Goal: Ask a question: Seek information or help from site administrators or community

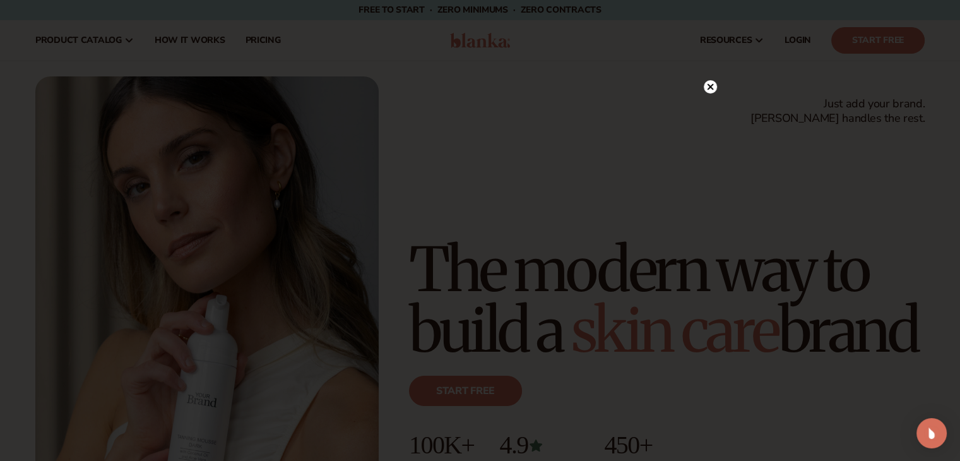
click at [712, 80] on icon at bounding box center [710, 86] width 13 height 13
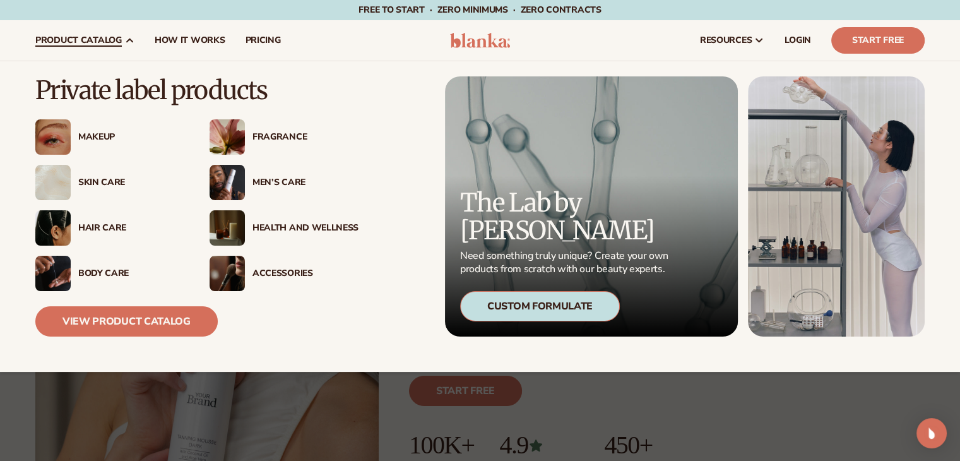
click at [96, 180] on div "Skin Care" at bounding box center [131, 182] width 106 height 11
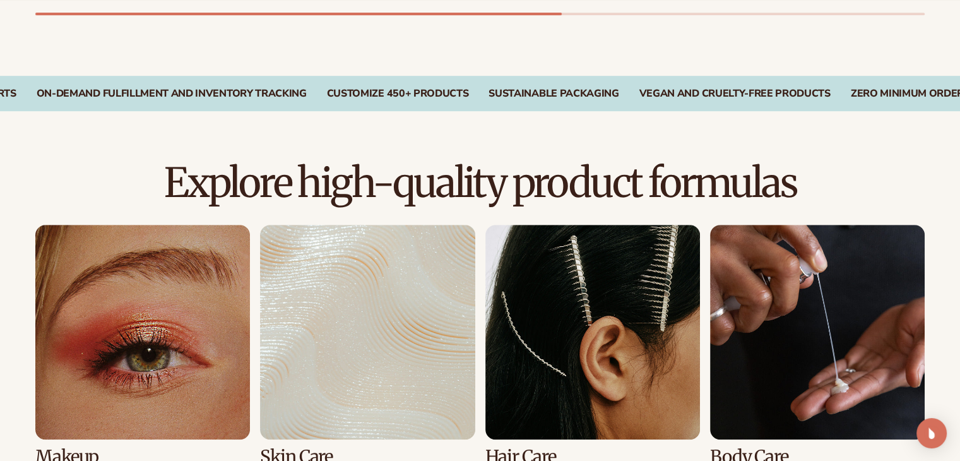
scroll to position [818, 0]
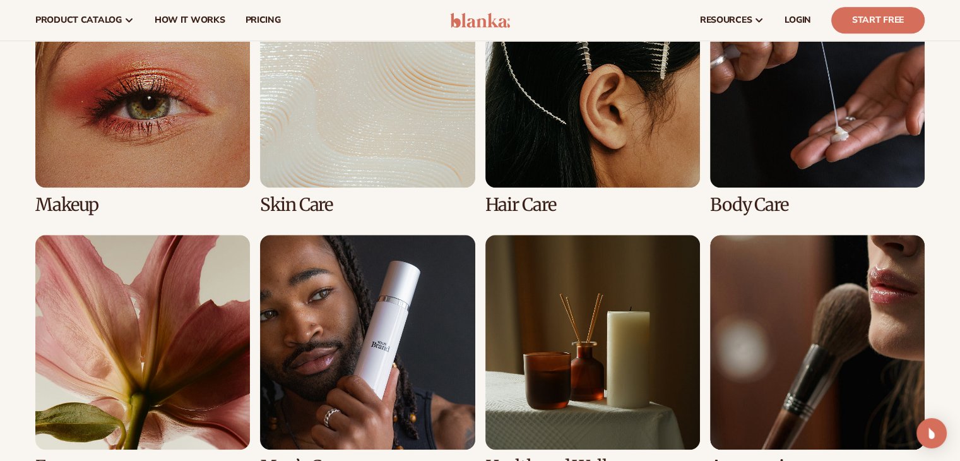
click at [859, 124] on link "4 / 8" at bounding box center [817, 94] width 215 height 242
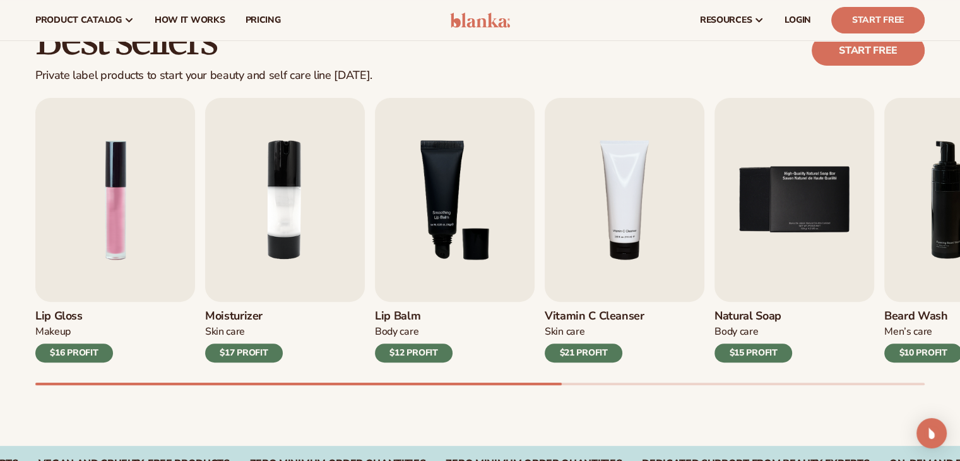
scroll to position [354, 0]
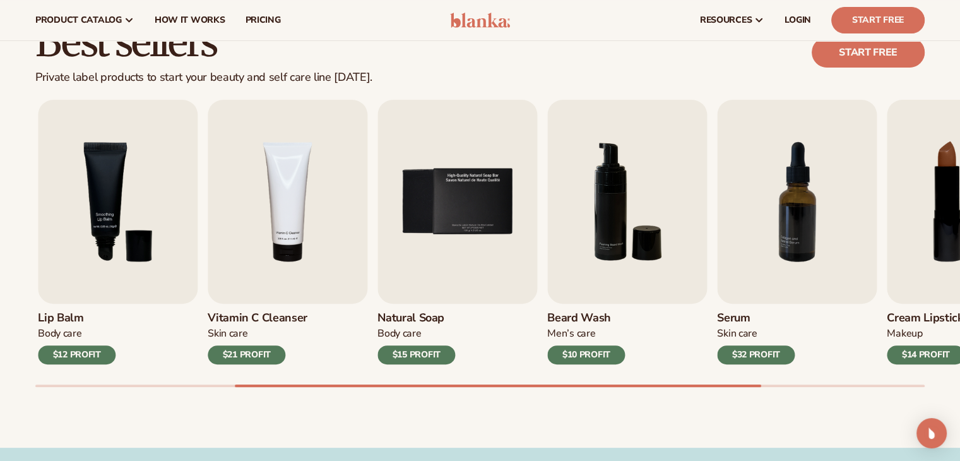
click at [734, 372] on div "Lip Gloss Makeup $16 PROFIT Moisturizer Skin Care $17 PROFIT Lip Balm Body Care…" at bounding box center [497, 243] width 925 height 287
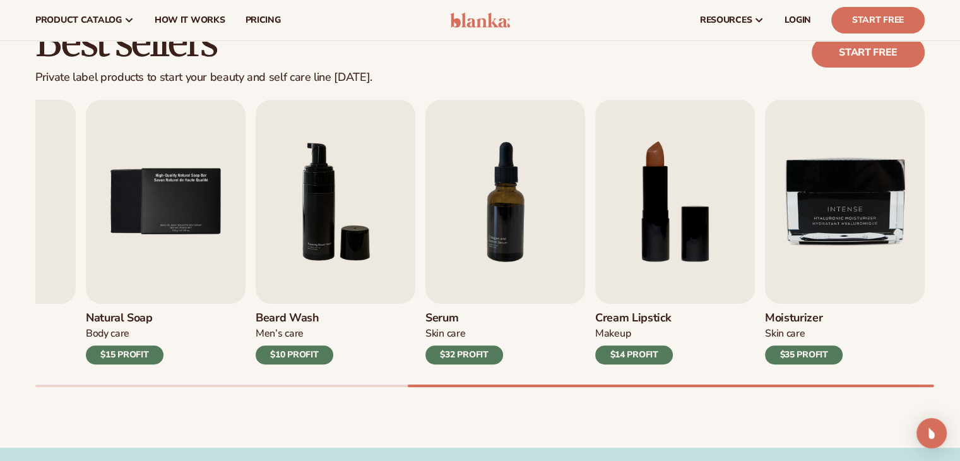
click at [891, 372] on div "Lip Gloss Makeup $16 PROFIT Moisturizer Skin Care $17 PROFIT Lip Balm Body Care…" at bounding box center [497, 243] width 925 height 287
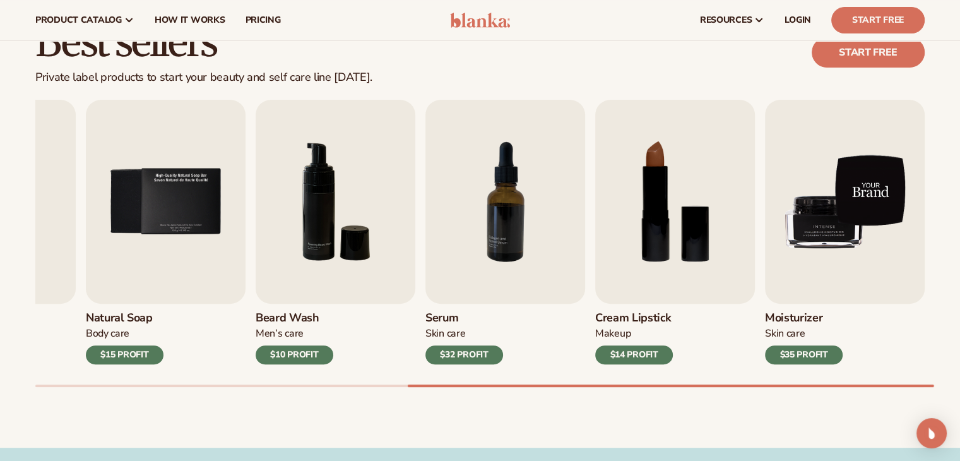
click at [833, 240] on img "9 / 9" at bounding box center [845, 202] width 160 height 204
click at [835, 218] on img "9 / 9" at bounding box center [845, 202] width 160 height 204
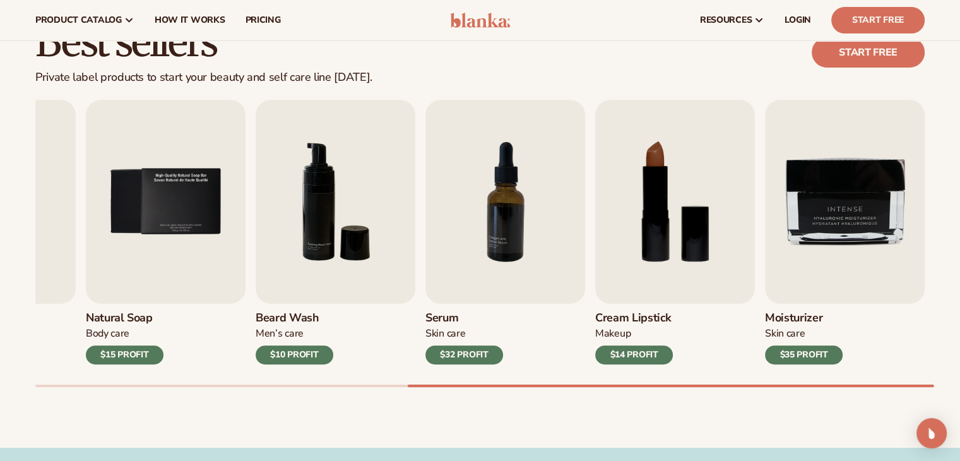
click at [794, 355] on div "$35 PROFIT" at bounding box center [804, 354] width 78 height 19
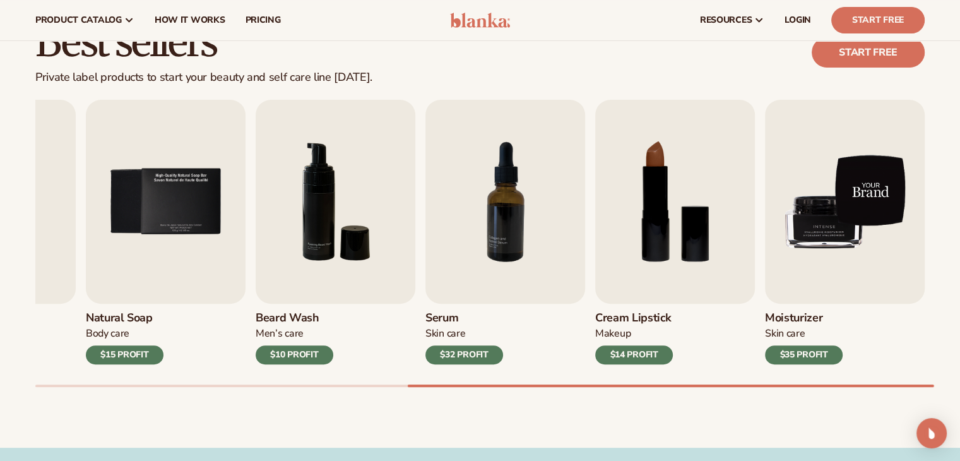
click at [838, 203] on img "9 / 9" at bounding box center [845, 202] width 160 height 204
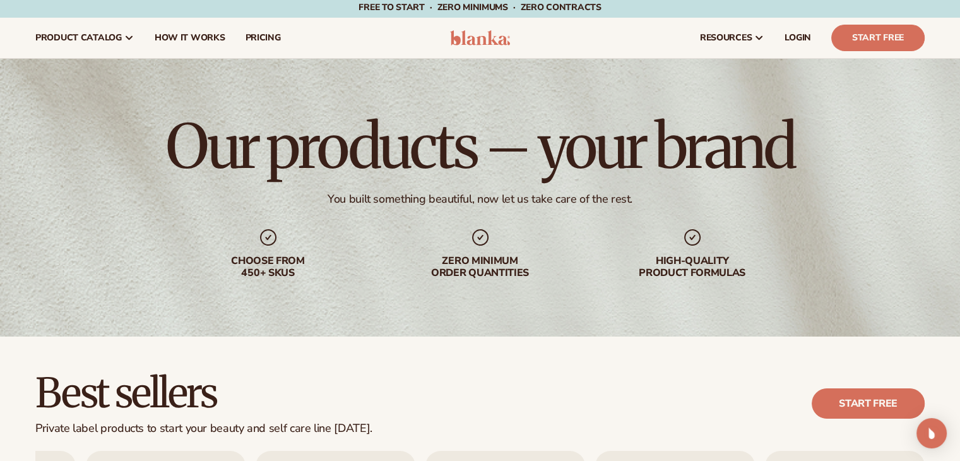
scroll to position [0, 0]
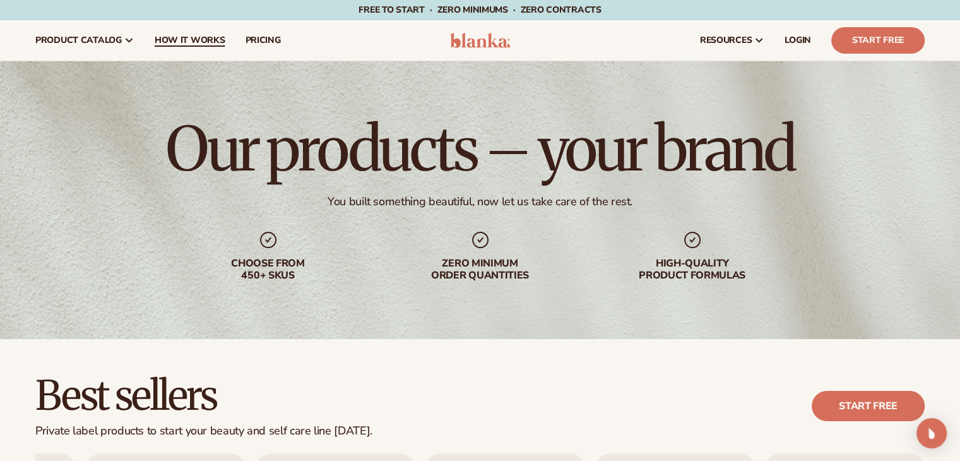
click at [198, 36] on span "How It Works" at bounding box center [190, 40] width 71 height 10
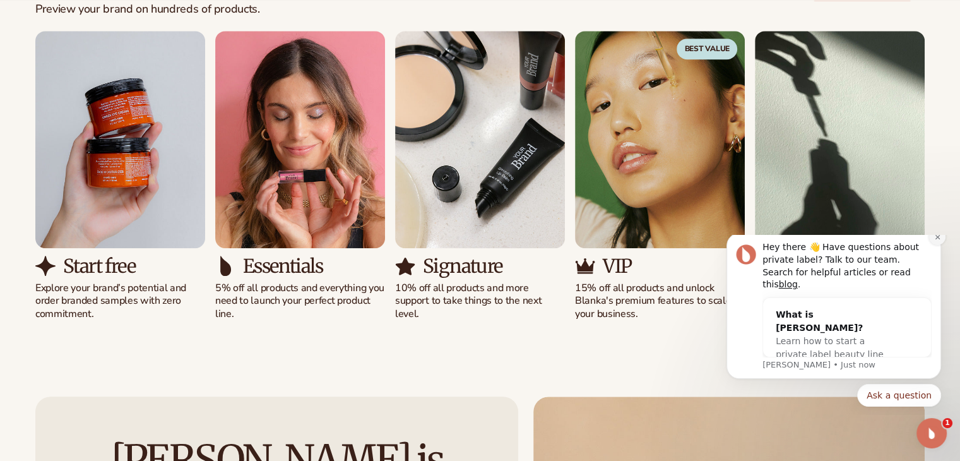
click at [938, 241] on icon "Dismiss notification" at bounding box center [937, 237] width 7 height 7
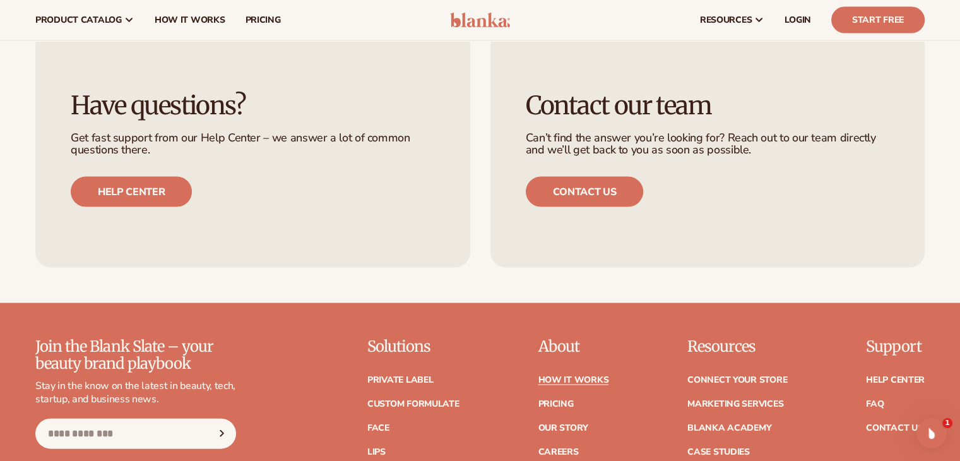
scroll to position [2601, 0]
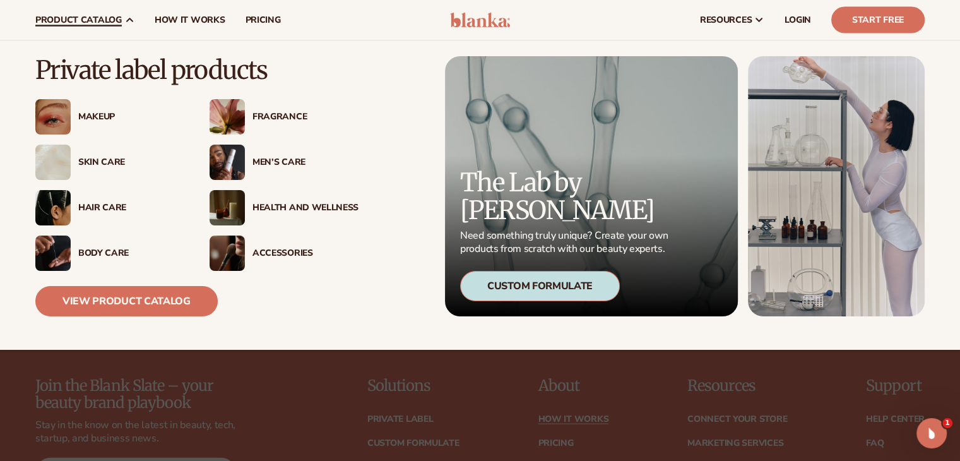
click at [288, 210] on div "Health And Wellness" at bounding box center [306, 208] width 106 height 11
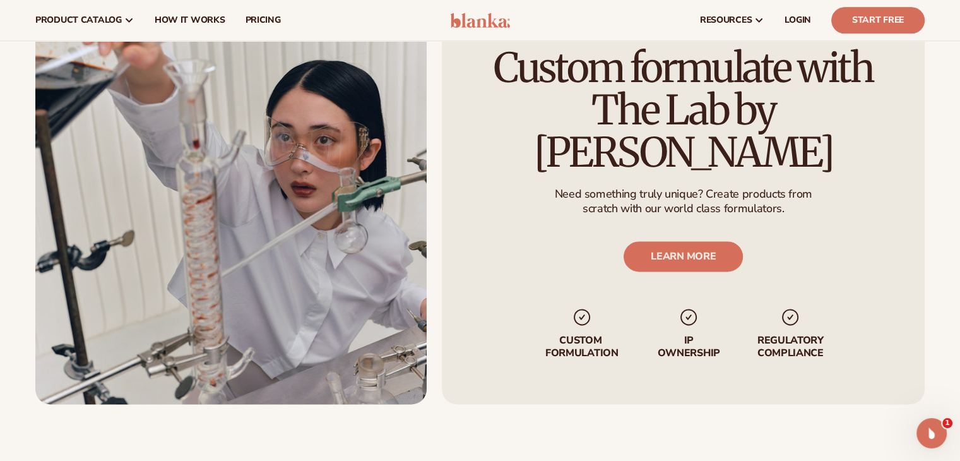
scroll to position [1465, 0]
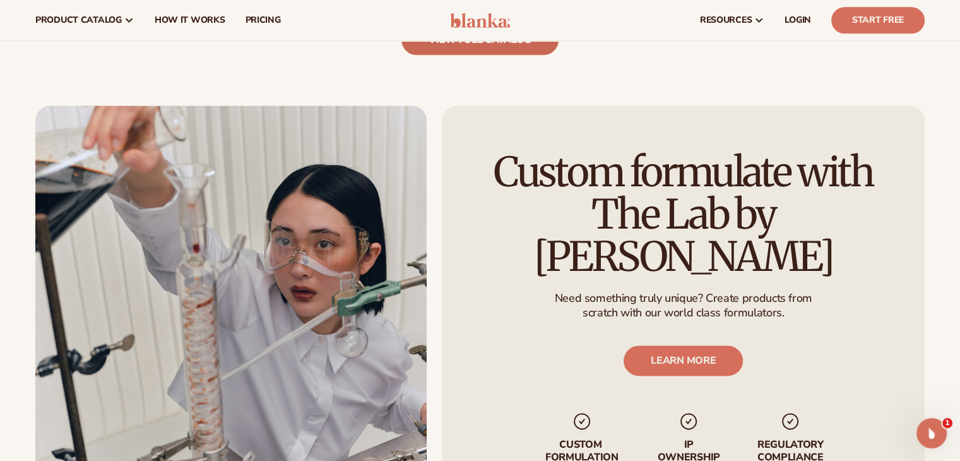
click at [477, 50] on link "view full catalog" at bounding box center [479, 40] width 157 height 30
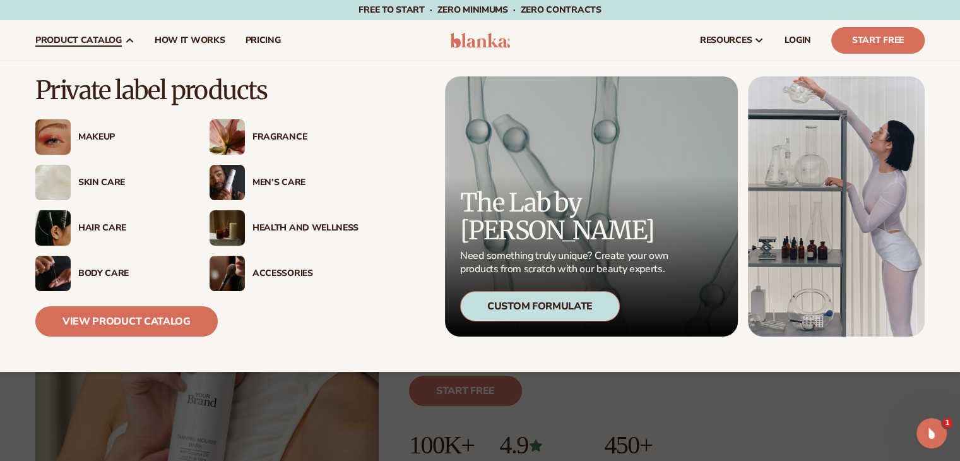
click at [100, 182] on div "Skin Care" at bounding box center [131, 182] width 106 height 11
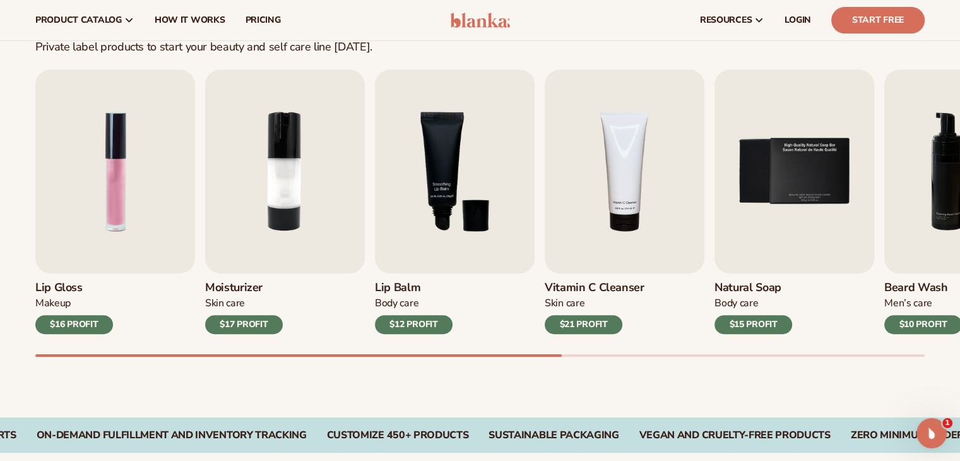
scroll to position [354, 0]
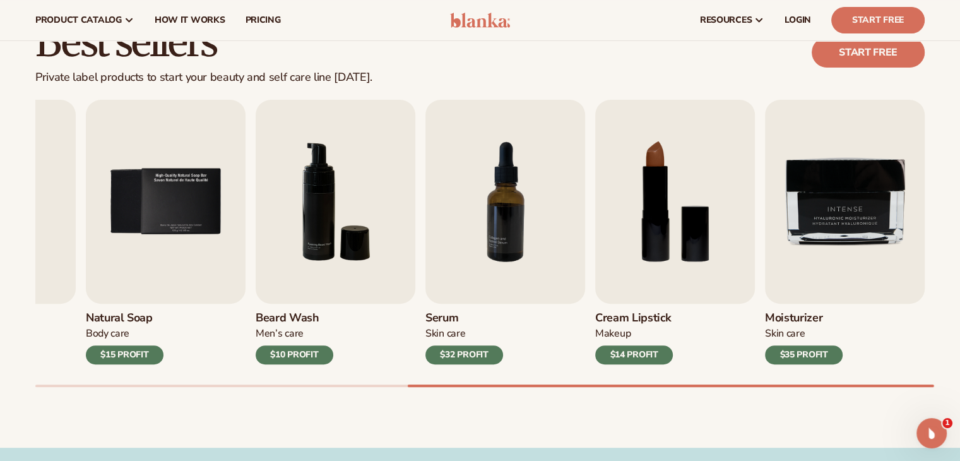
click at [833, 395] on div "Best sellers Private label products to start your beauty and self care line tod…" at bounding box center [480, 216] width 960 height 462
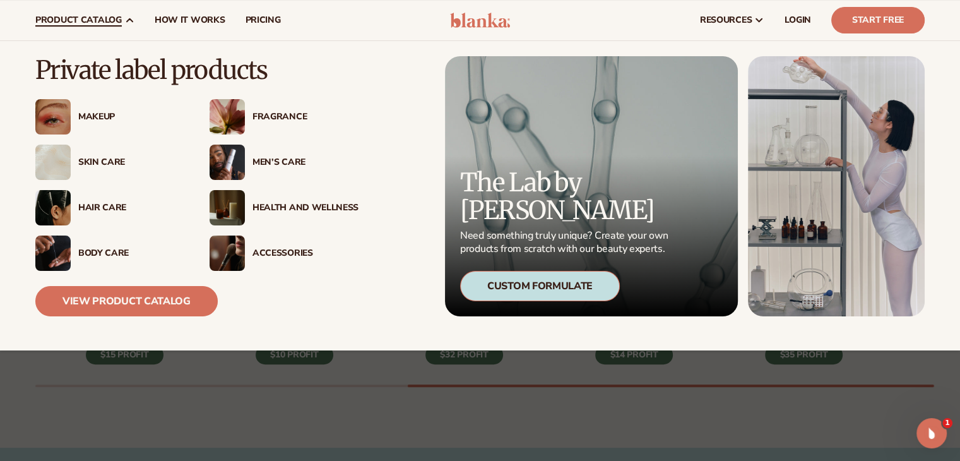
click at [107, 251] on div "Body Care" at bounding box center [131, 253] width 106 height 11
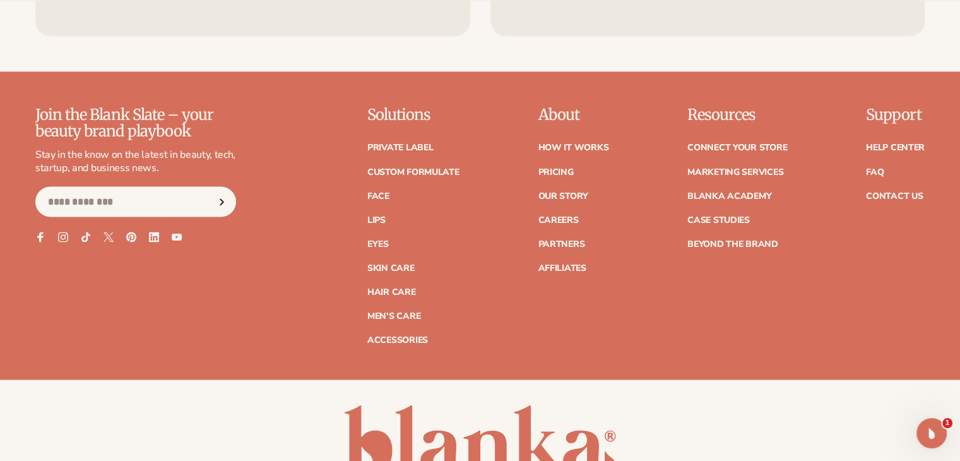
scroll to position [2247, 0]
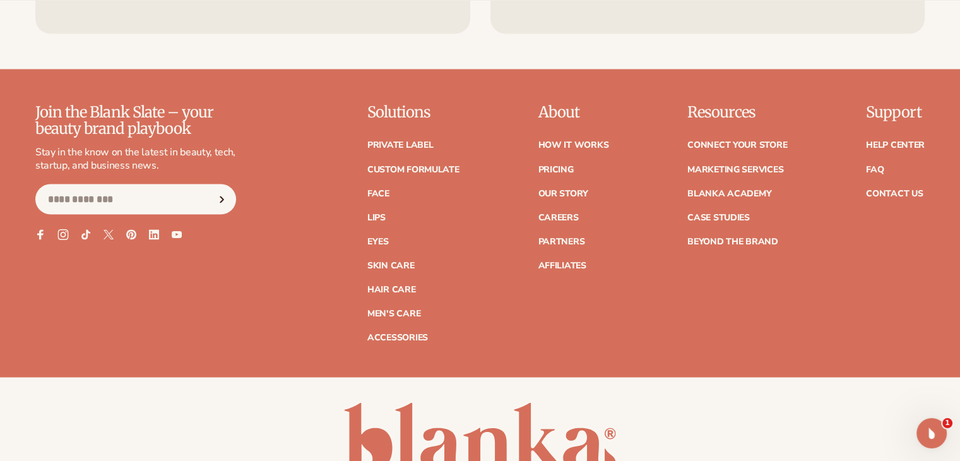
click at [62, 235] on icon at bounding box center [62, 234] width 11 height 11
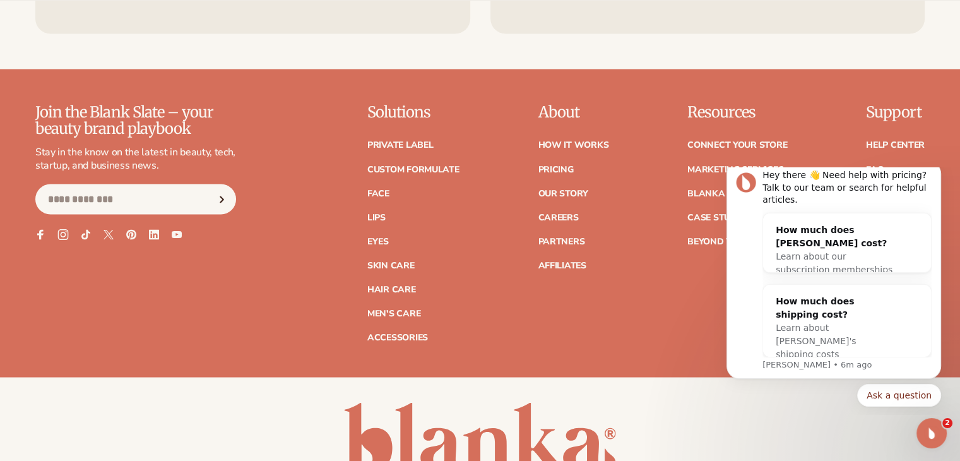
scroll to position [0, 0]
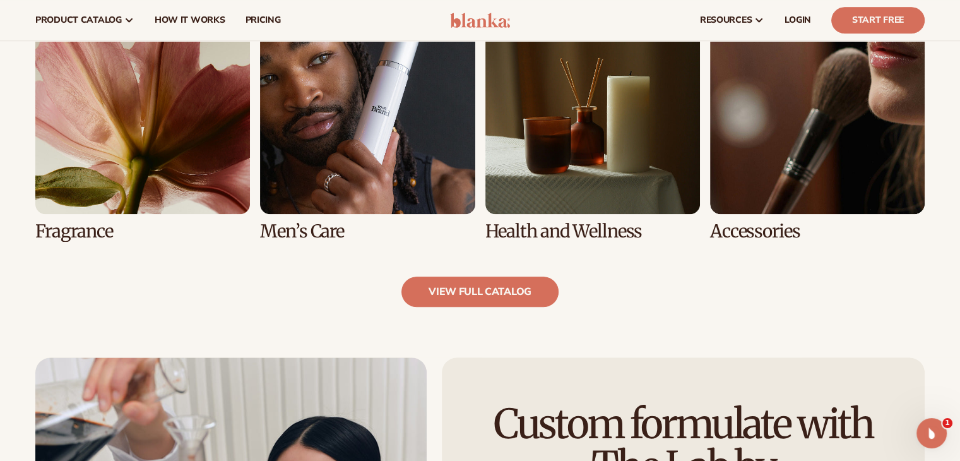
scroll to position [1212, 0]
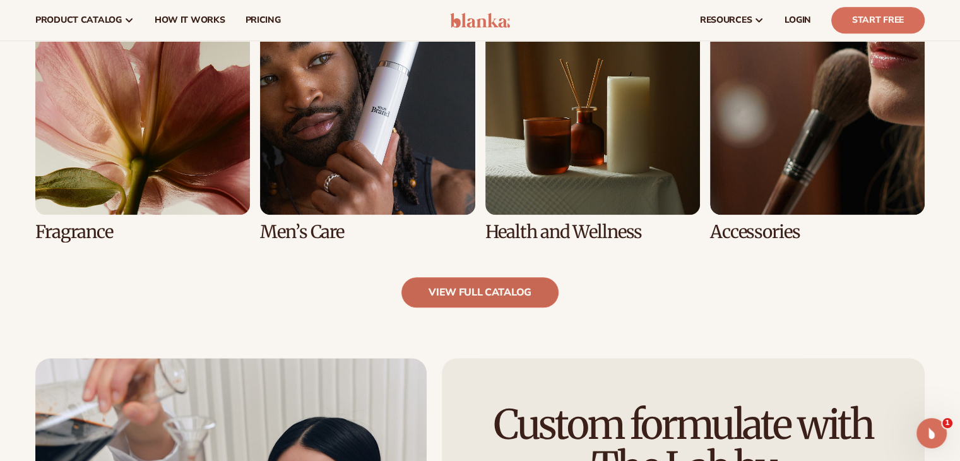
click at [477, 281] on link "view full catalog" at bounding box center [479, 292] width 157 height 30
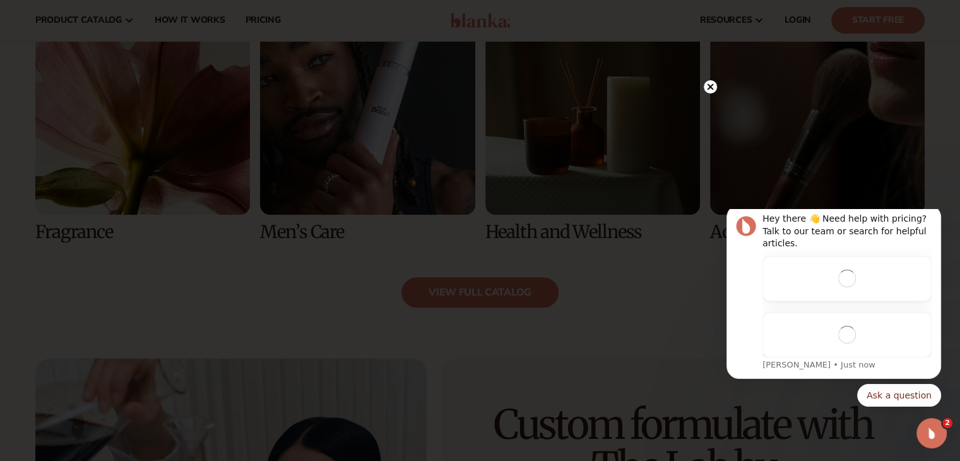
scroll to position [0, 0]
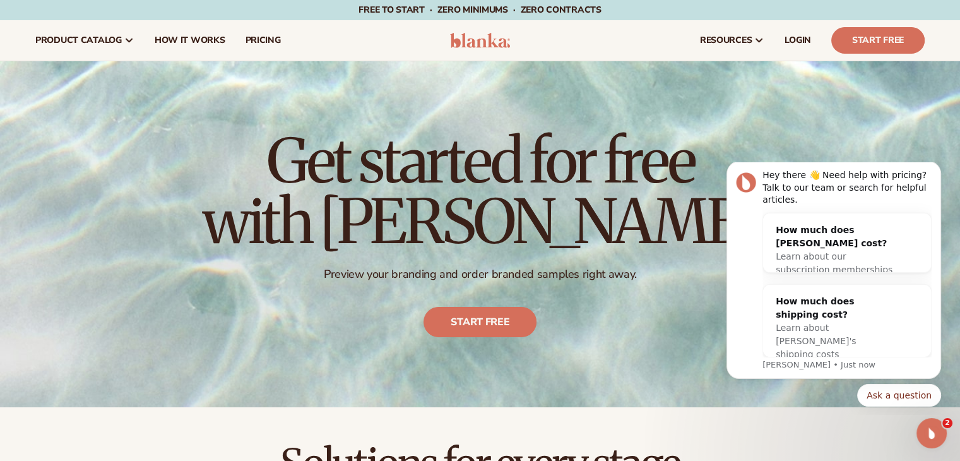
click at [931, 145] on div "Get started for free with Blanka Preview your branding and order branded sample…" at bounding box center [480, 234] width 960 height 346
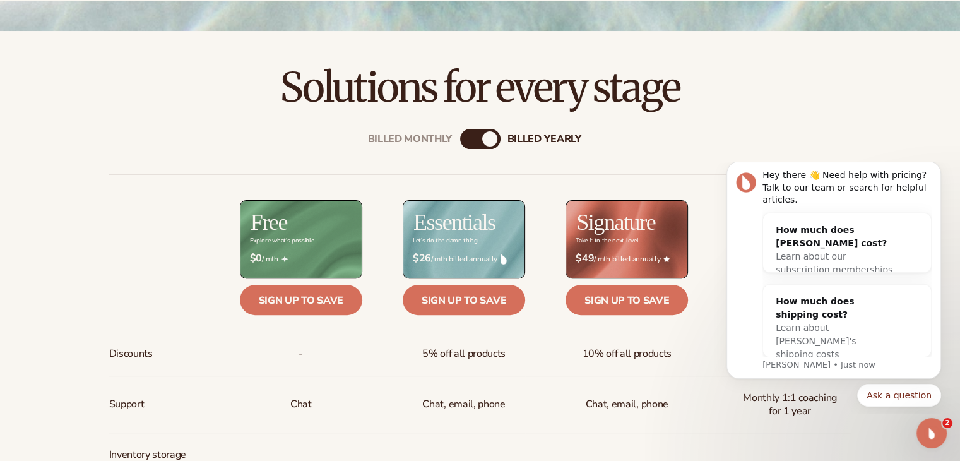
scroll to position [379, 0]
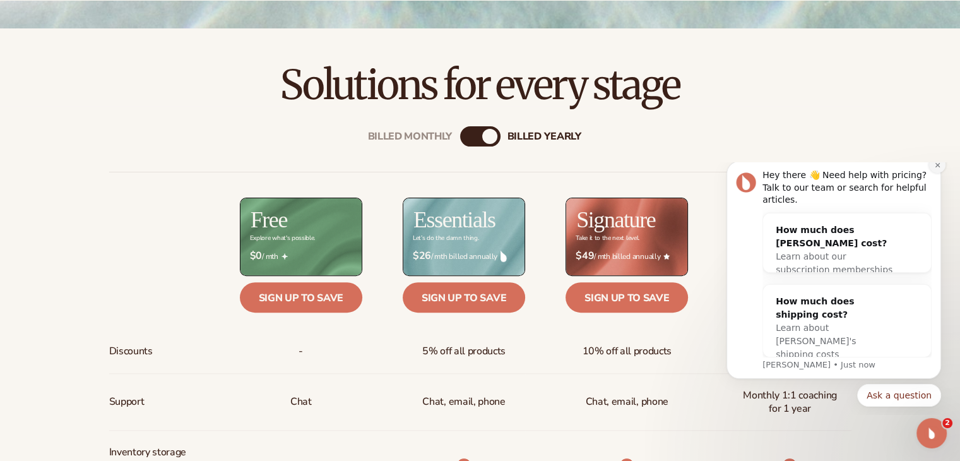
click at [938, 169] on icon "Dismiss notification" at bounding box center [937, 165] width 7 height 7
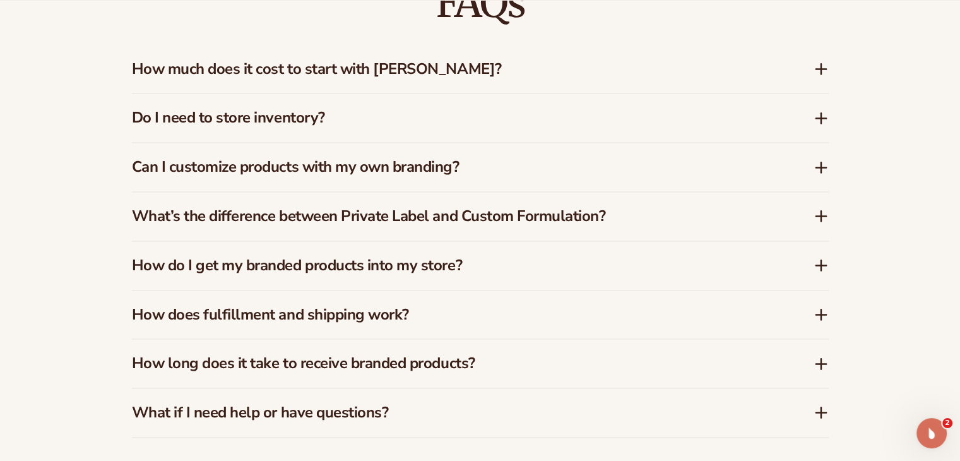
scroll to position [1894, 0]
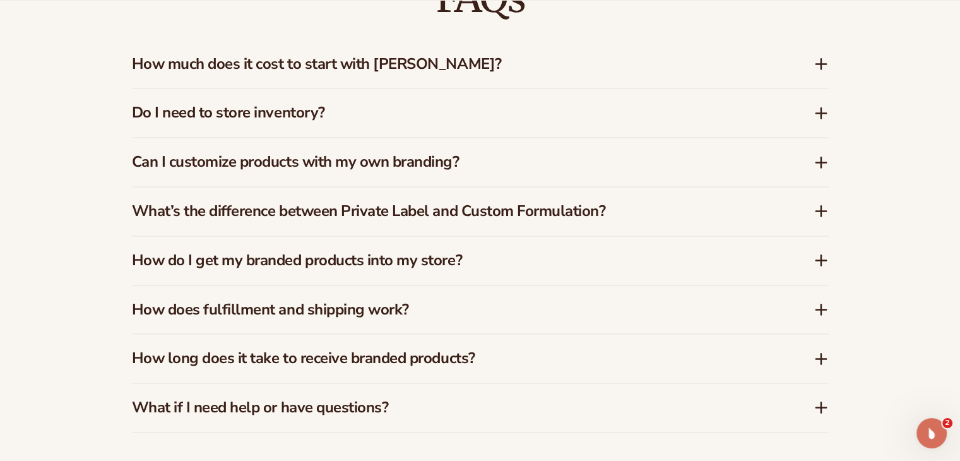
click at [820, 61] on icon at bounding box center [821, 63] width 15 height 15
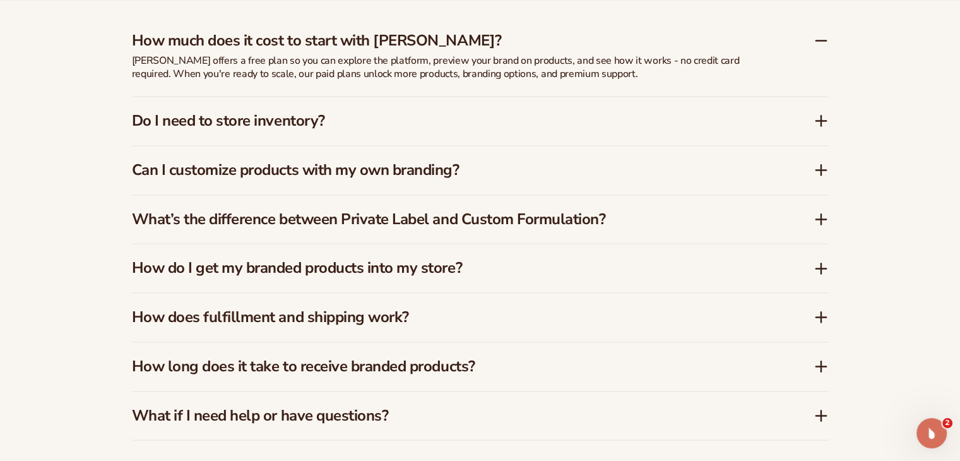
scroll to position [1919, 0]
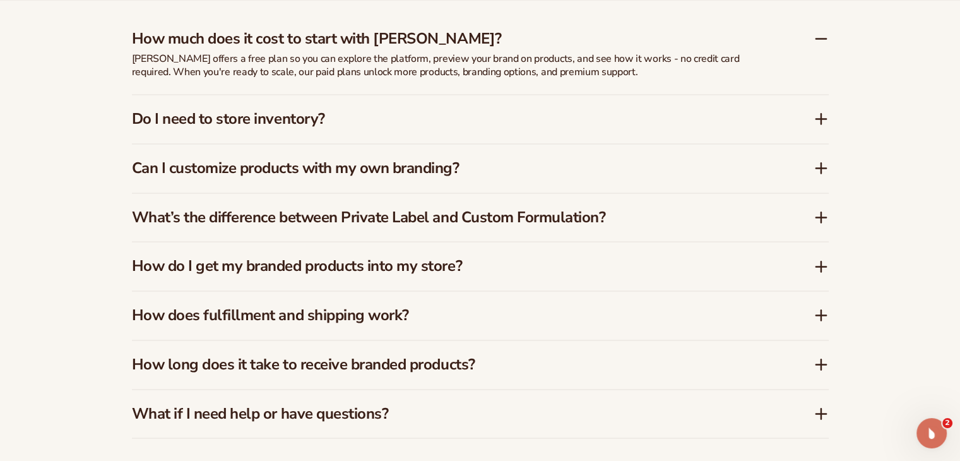
click at [818, 114] on icon at bounding box center [821, 118] width 15 height 15
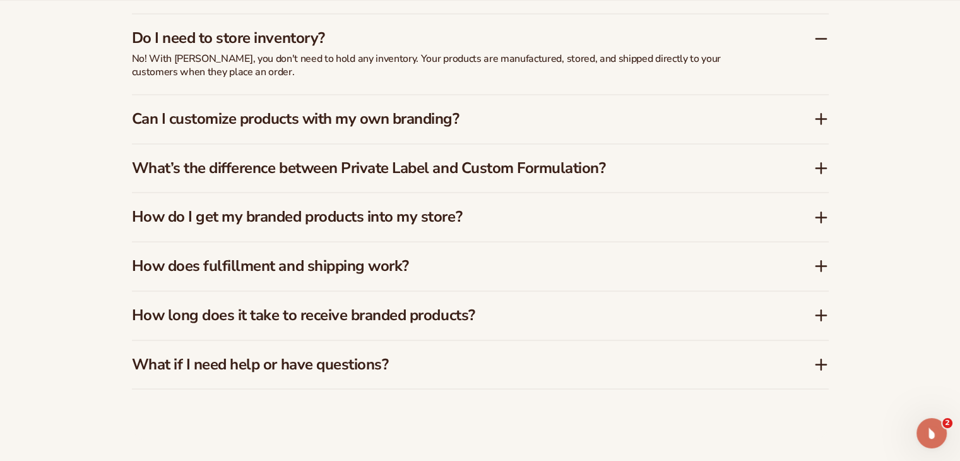
scroll to position [1970, 0]
click at [818, 114] on icon at bounding box center [821, 117] width 15 height 15
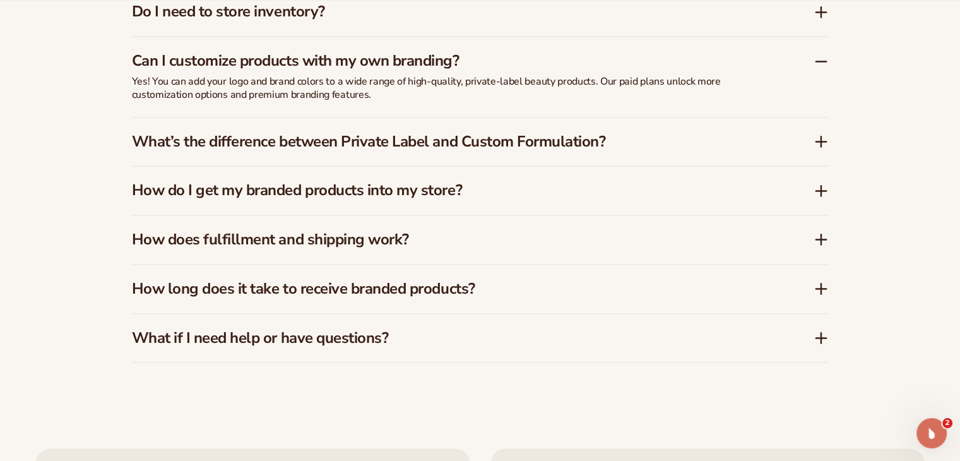
scroll to position [2020, 0]
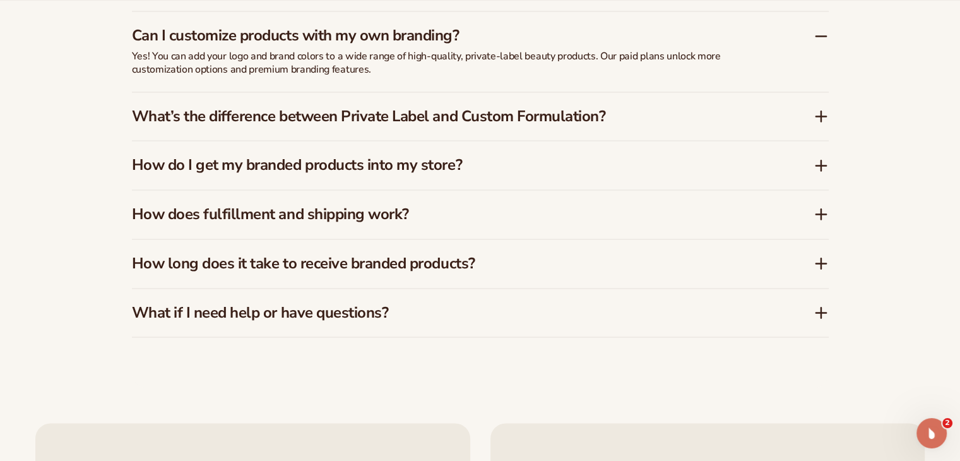
click at [819, 112] on icon at bounding box center [821, 116] width 15 height 15
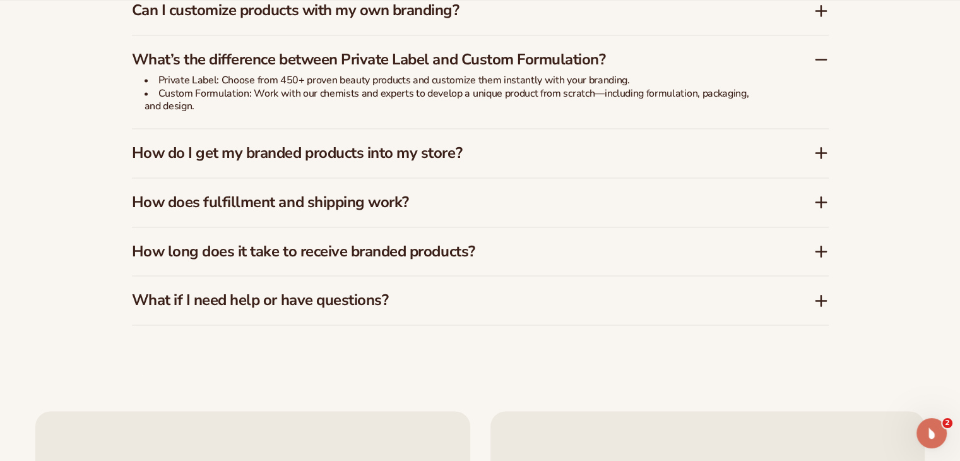
scroll to position [2071, 0]
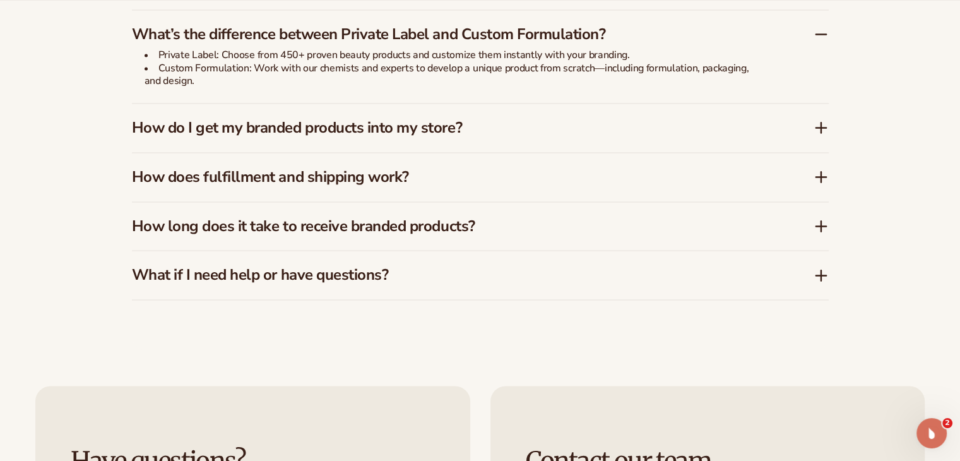
click at [819, 128] on icon at bounding box center [821, 128] width 10 height 0
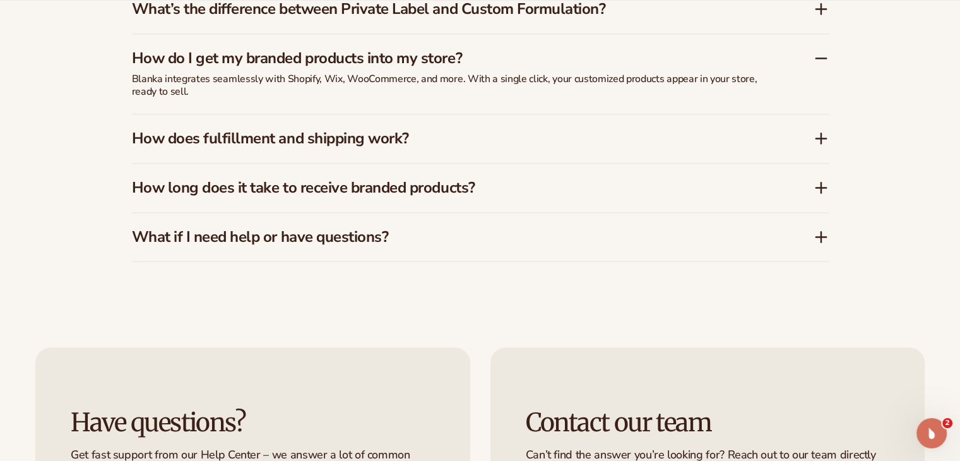
scroll to position [2121, 0]
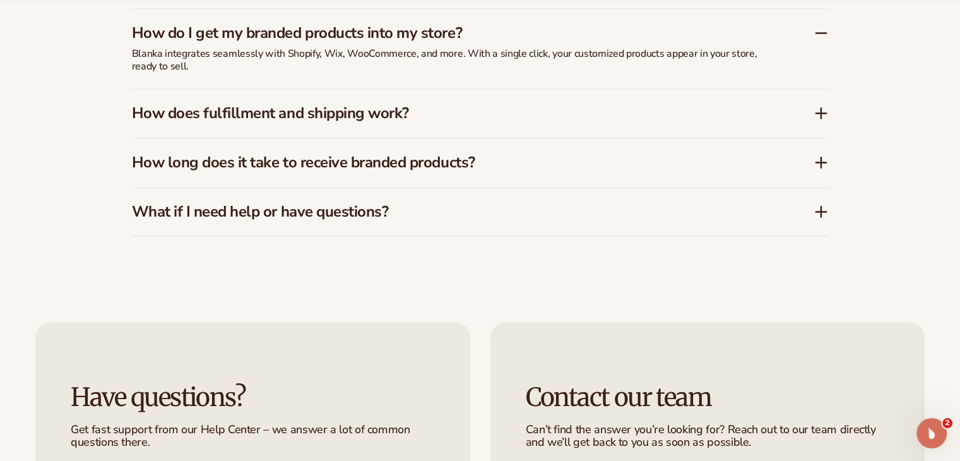
click at [819, 113] on icon at bounding box center [821, 113] width 10 height 0
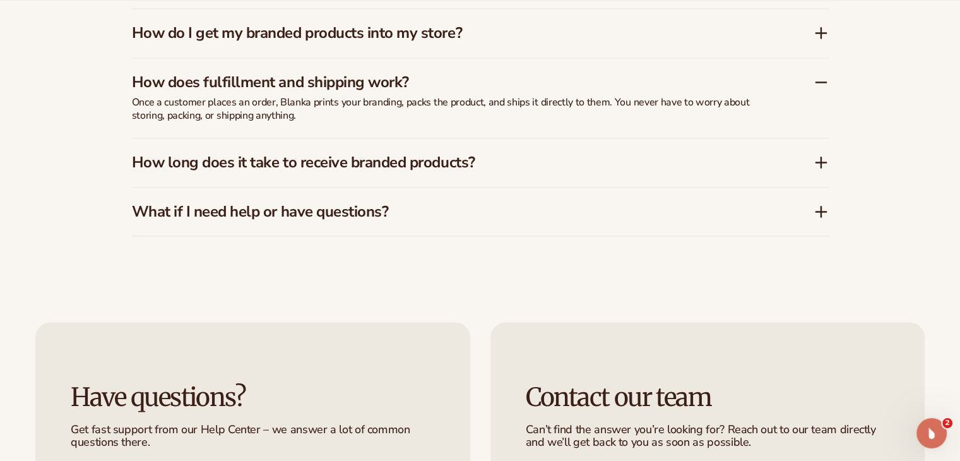
scroll to position [2146, 0]
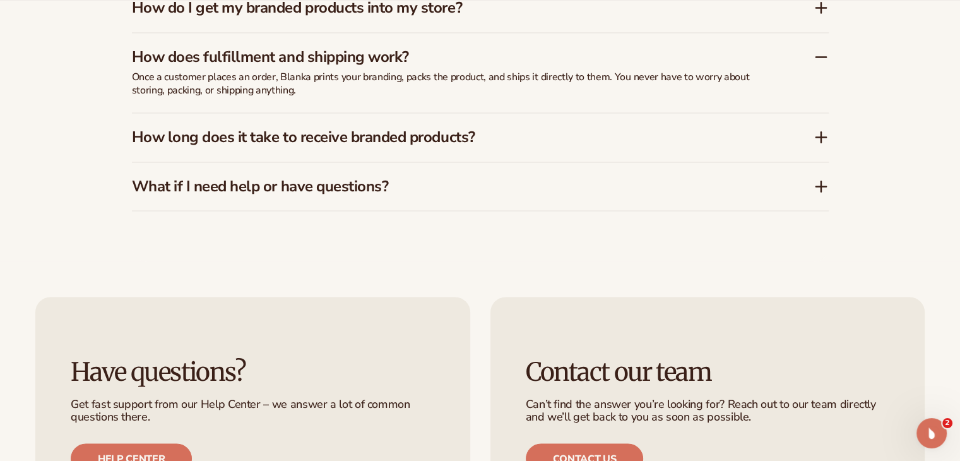
click at [821, 140] on icon at bounding box center [821, 137] width 0 height 10
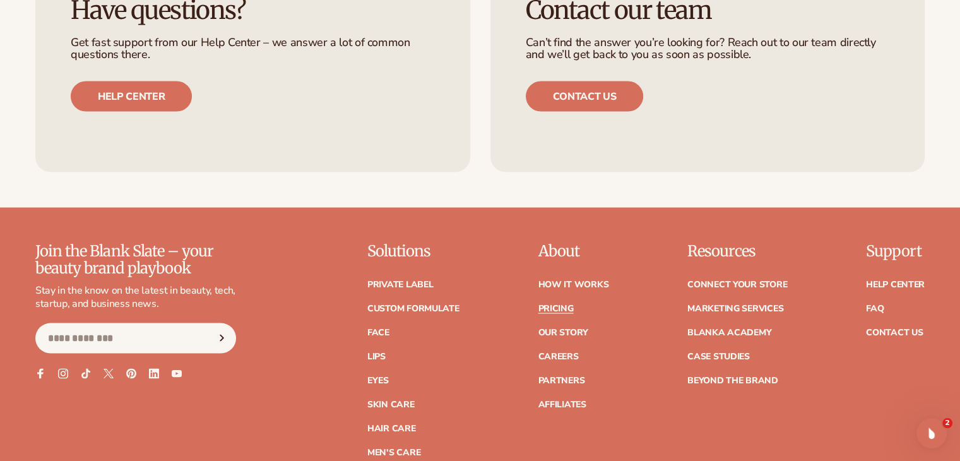
scroll to position [2525, 0]
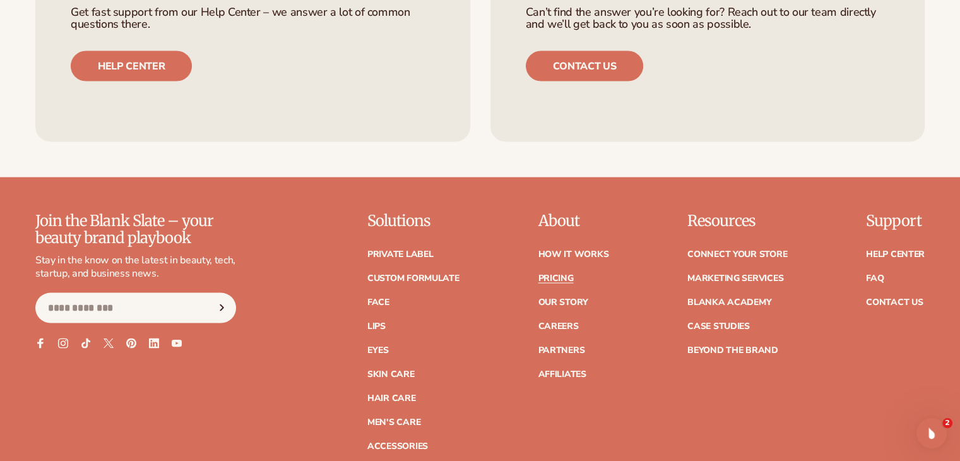
click at [424, 357] on ul "Private label Custom formulate Face Lips Eyes Skin Care" at bounding box center [413, 343] width 92 height 213
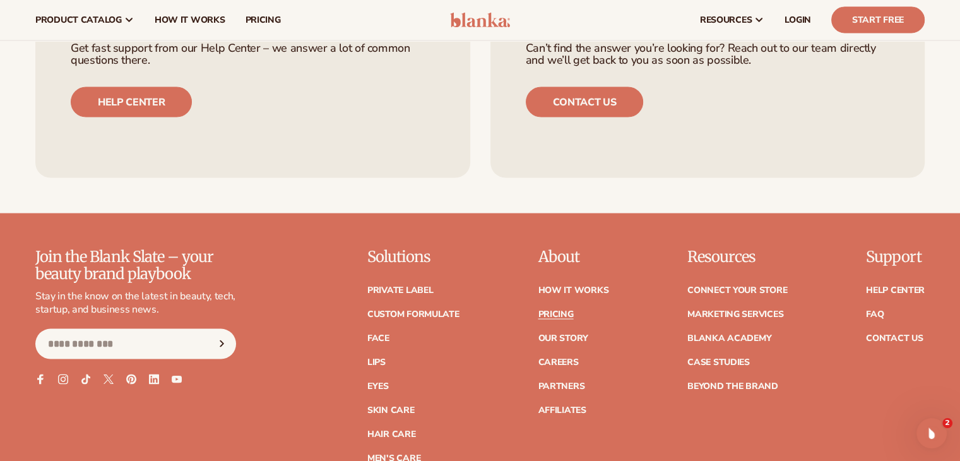
scroll to position [2424, 0]
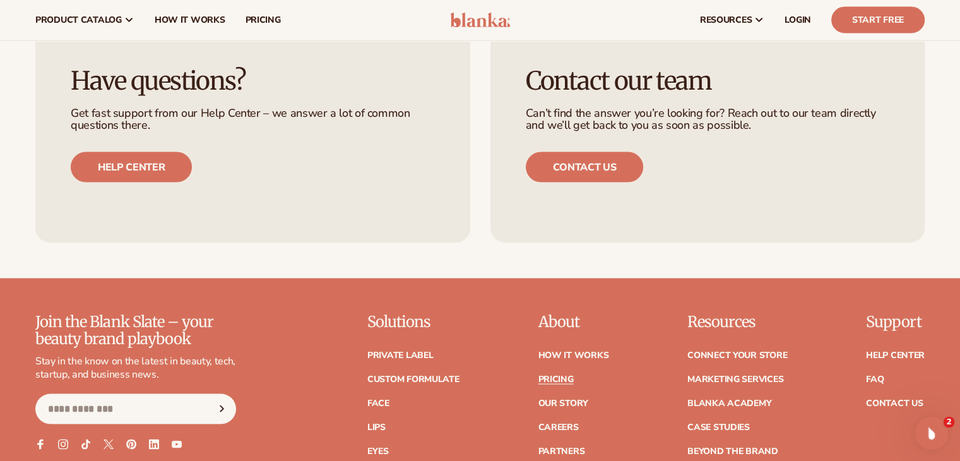
click at [931, 431] on icon "Open Intercom Messenger" at bounding box center [929, 431] width 9 height 10
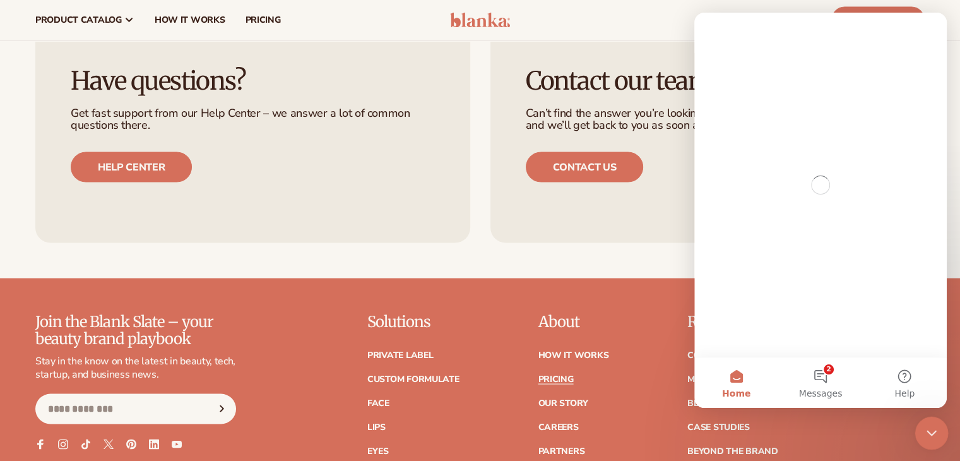
scroll to position [0, 0]
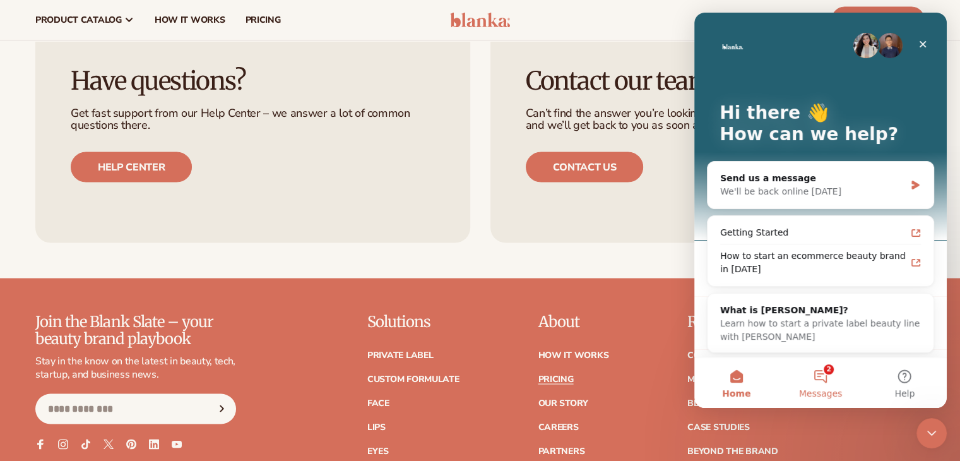
click at [826, 374] on button "2 Messages" at bounding box center [820, 382] width 84 height 51
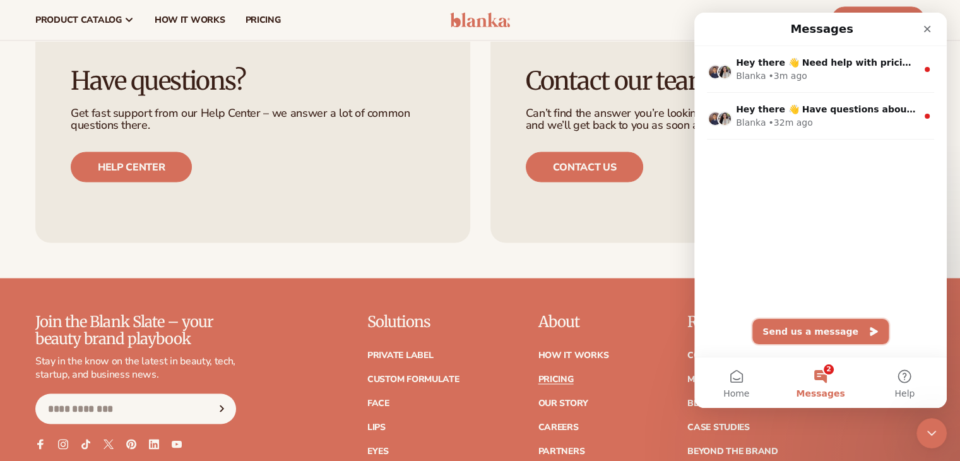
click at [824, 334] on button "Send us a message" at bounding box center [820, 331] width 136 height 25
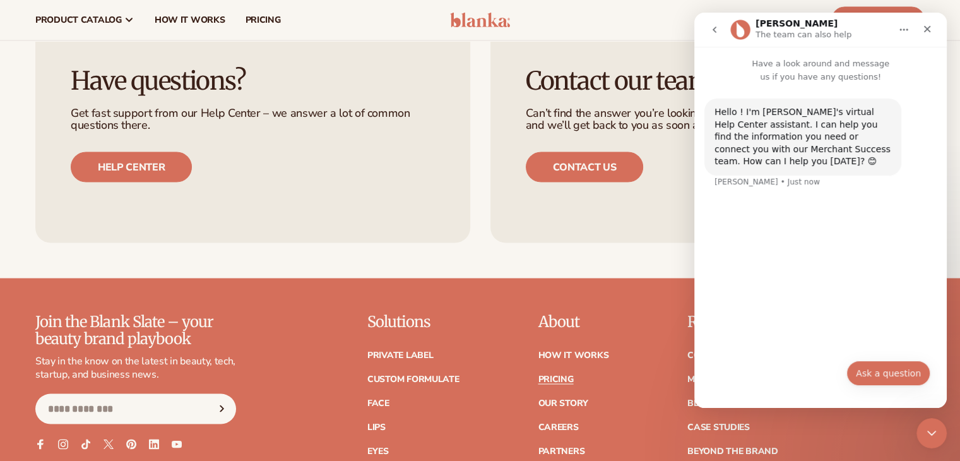
click at [884, 373] on button "Ask a question" at bounding box center [889, 372] width 84 height 25
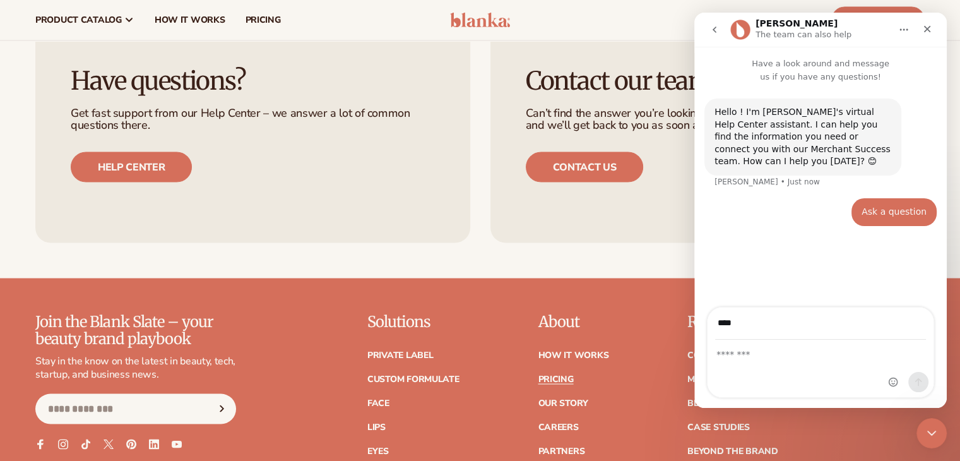
type input "**********"
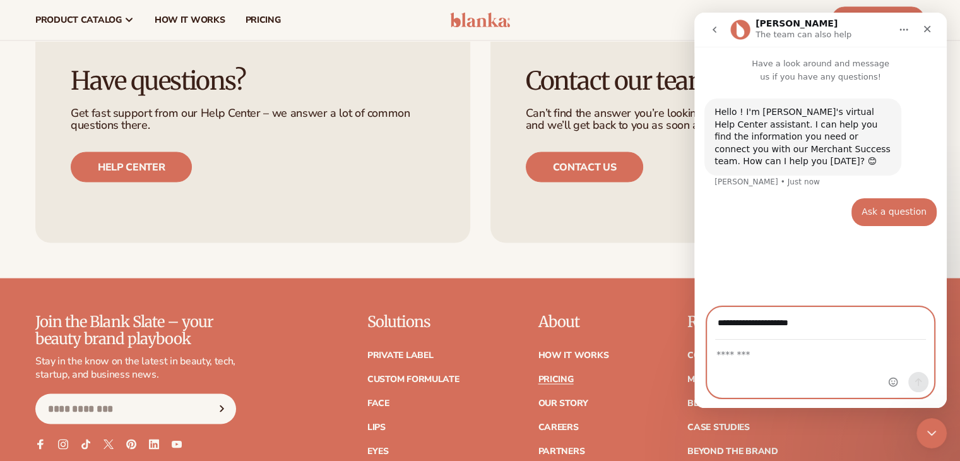
click at [794, 361] on textarea "Message…" at bounding box center [821, 350] width 226 height 21
click at [852, 352] on textarea "**********" at bounding box center [821, 350] width 226 height 21
click at [797, 354] on textarea "**********" at bounding box center [821, 350] width 226 height 21
type textarea "**********"
click at [925, 379] on button "Send a message…" at bounding box center [918, 382] width 20 height 20
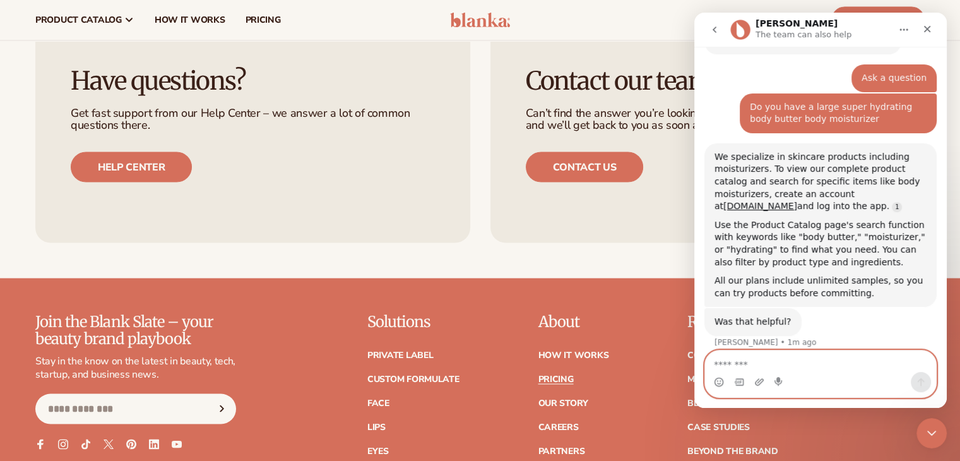
scroll to position [158, 0]
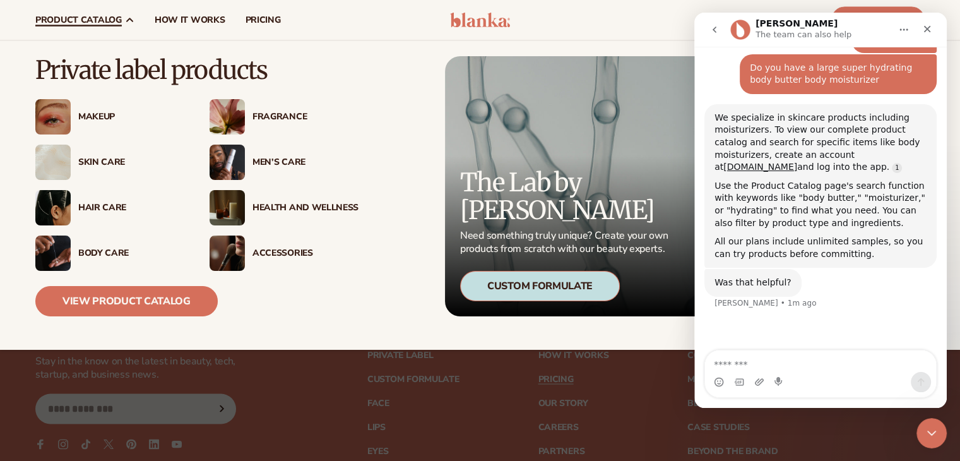
click at [94, 164] on div "Skin Care" at bounding box center [131, 162] width 106 height 11
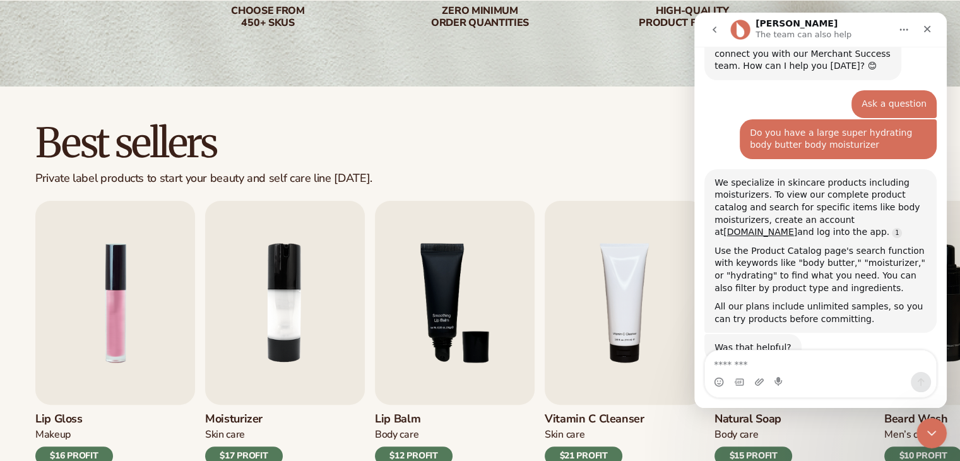
scroll to position [121, 0]
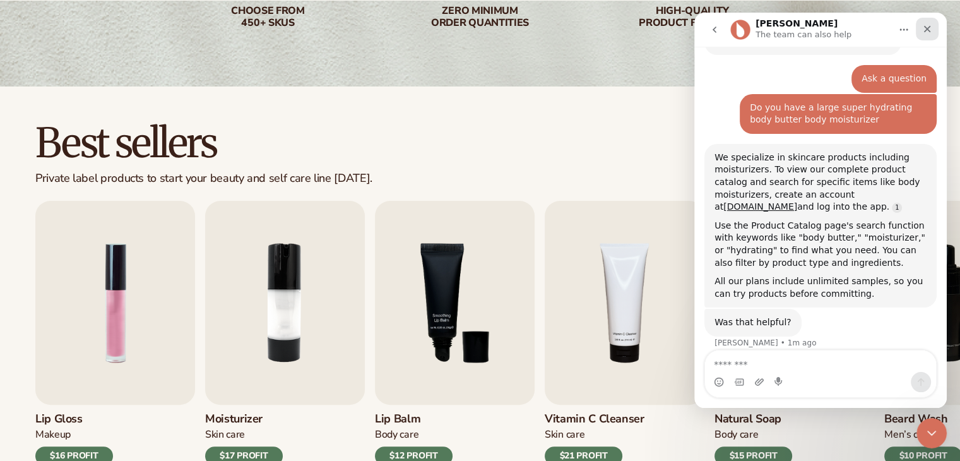
click at [923, 26] on icon "Close" at bounding box center [927, 29] width 10 height 10
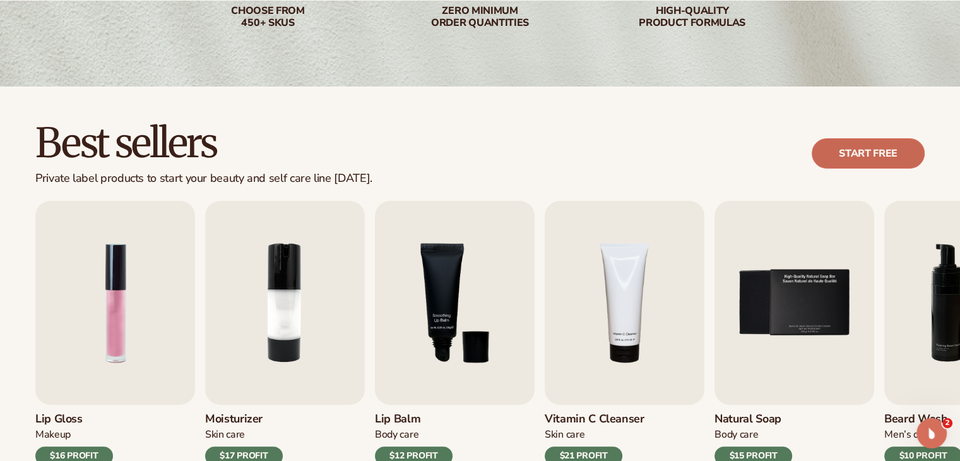
click at [855, 150] on link "Start free" at bounding box center [868, 153] width 113 height 30
